Goal: Information Seeking & Learning: Learn about a topic

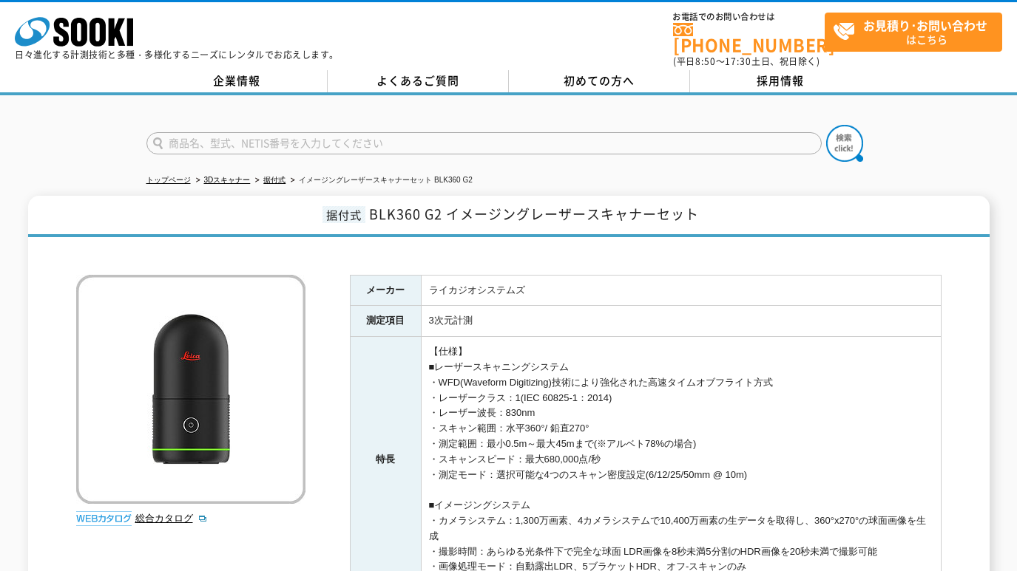
click at [337, 135] on input "text" at bounding box center [483, 143] width 675 height 22
paste input "フェライト"
type input "フェライト"
click at [839, 132] on img at bounding box center [844, 143] width 37 height 37
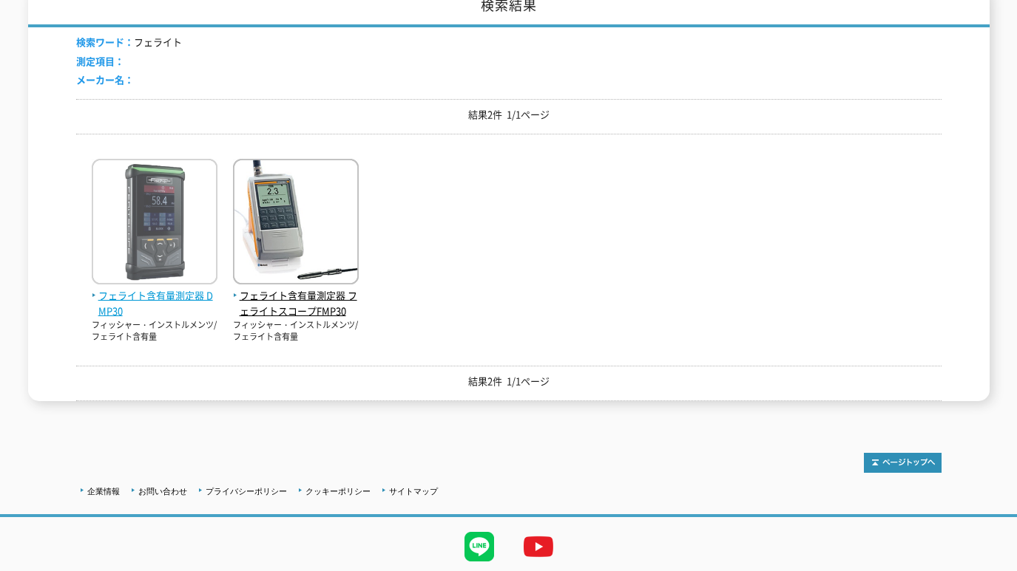
click at [135, 288] on span "フェライト含有量測定器 DMP30" at bounding box center [155, 303] width 126 height 31
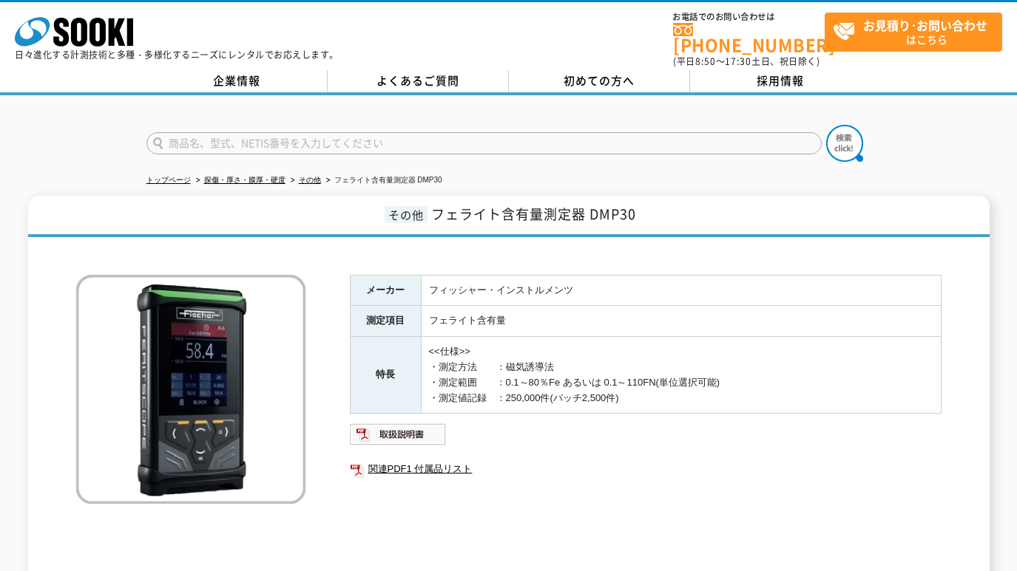
drag, startPoint x: 62, startPoint y: 169, endPoint x: 87, endPoint y: 147, distance: 33.5
click at [62, 169] on div "トップページ 探傷・厚さ・膜厚・硬度 その他 フェライト含有量測定器 DMP30 その他 フェライト含有量測定器 DMP30 メーカー フィッシャー・インスト…" at bounding box center [508, 351] width 1017 height 512
click at [109, 24] on polygon at bounding box center [117, 31] width 17 height 27
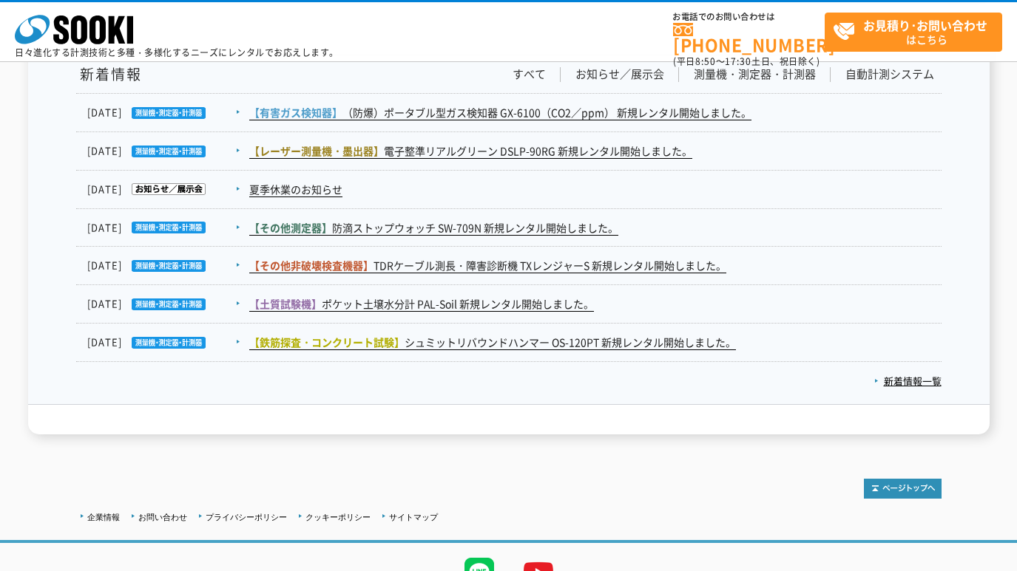
scroll to position [2659, 0]
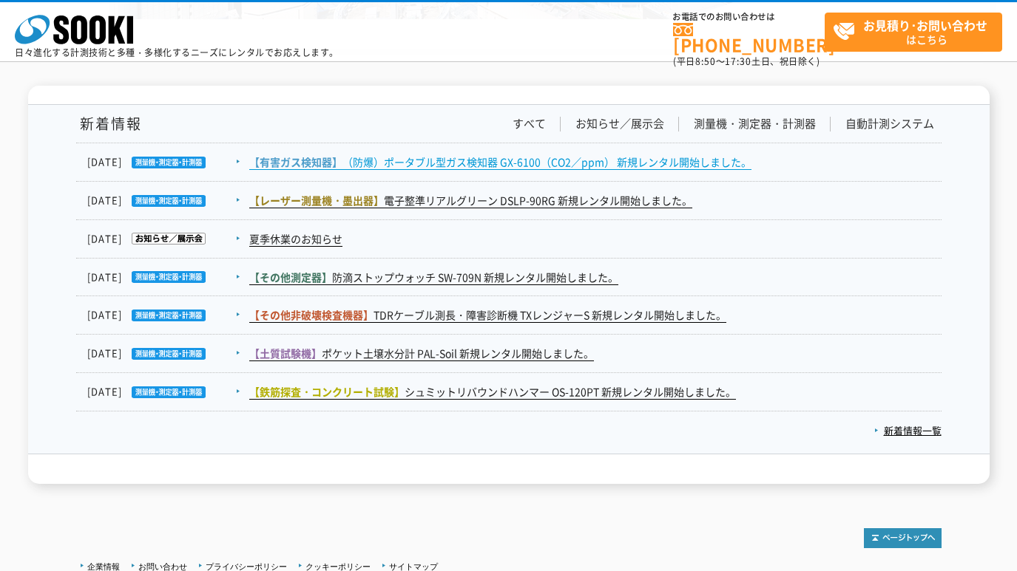
click at [398, 160] on link "【有害ガス検知器】 （防爆）ポータブル型ガス検知器 GX-6100（CO2／ppm） 新規レンタル開始しました。" at bounding box center [500, 163] width 502 height 16
